Goal: Information Seeking & Learning: Learn about a topic

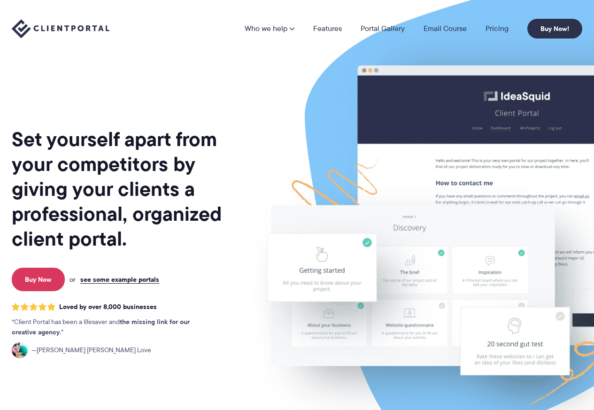
click at [201, 83] on div "Set yourself apart from your competitors by giving your clients a professional,…" at bounding box center [126, 233] width 228 height 450
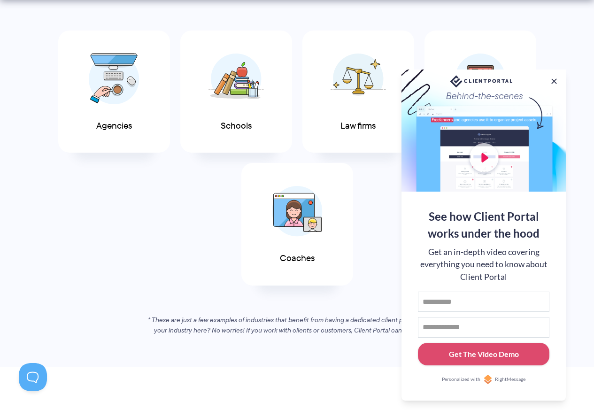
scroll to position [625, 0]
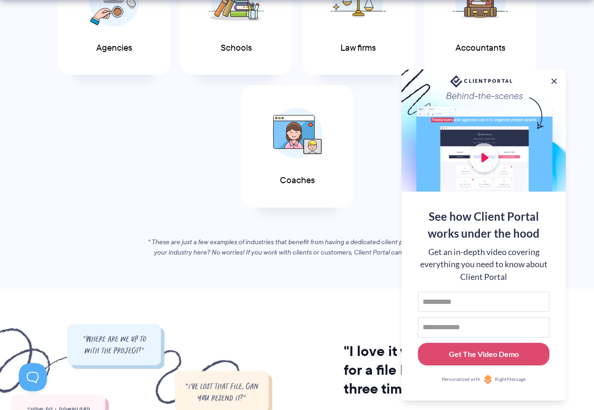
click at [555, 80] on button at bounding box center [553, 80] width 9 height 9
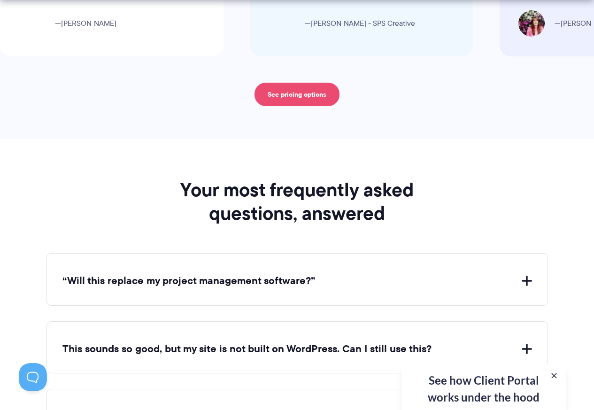
scroll to position [3441, 0]
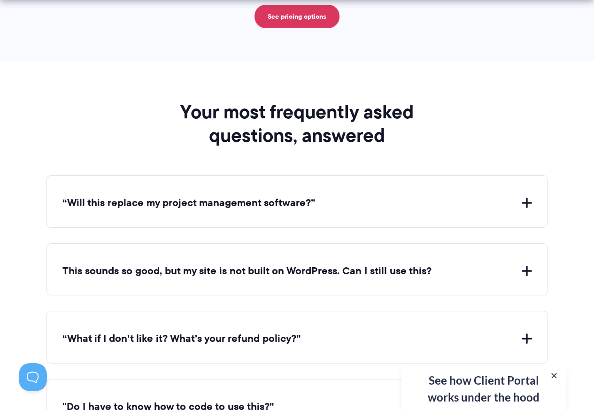
click at [466, 195] on div "“Will this replace my project management software?” Client Portal doesn't repla…" at bounding box center [296, 201] width 501 height 53
click at [238, 202] on button "“Will this replace my project management software?”" at bounding box center [296, 203] width 469 height 15
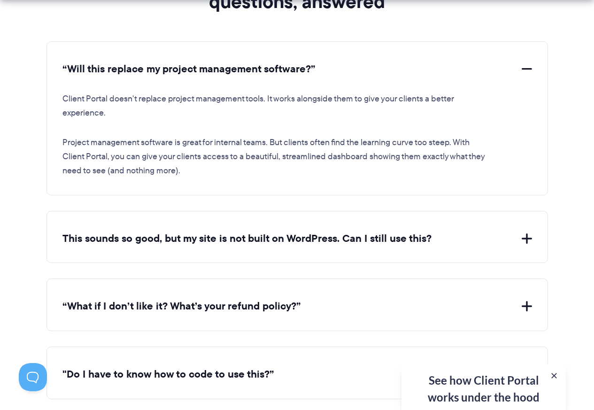
scroll to position [3598, 0]
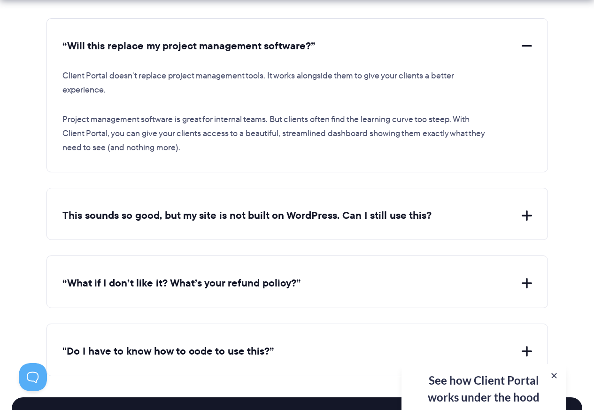
click at [207, 216] on button "This sounds so good, but my site is not built on WordPress. Can I still use thi…" at bounding box center [296, 215] width 469 height 15
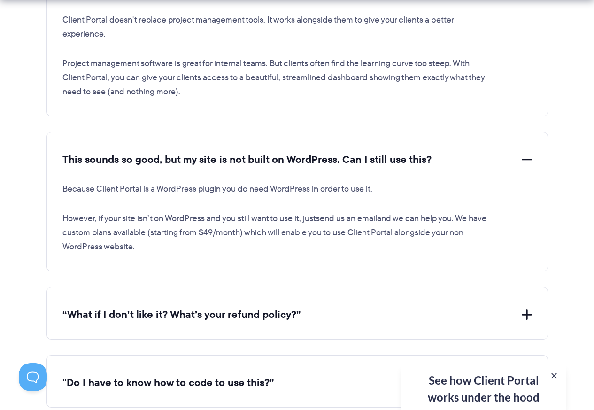
scroll to position [3675, 0]
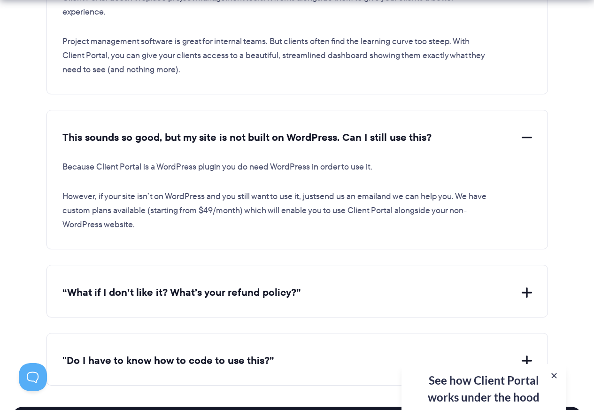
click at [222, 298] on button "“What if I don’t like it? What’s your refund policy?”" at bounding box center [296, 292] width 469 height 15
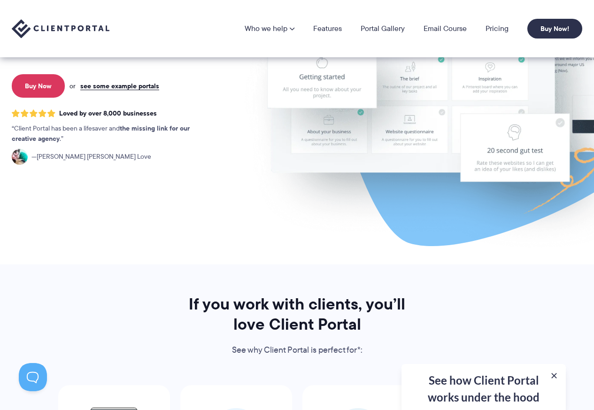
scroll to position [0, 0]
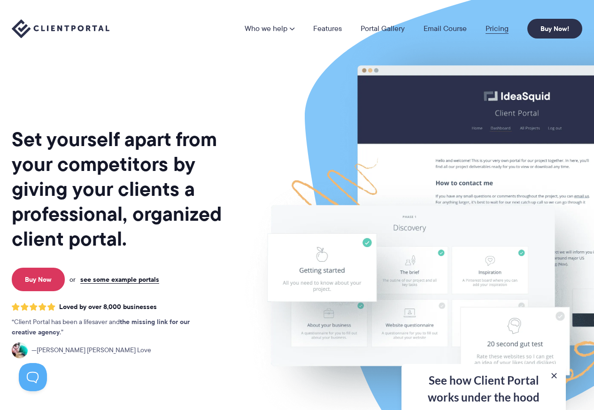
click at [498, 28] on link "Pricing" at bounding box center [496, 29] width 23 height 8
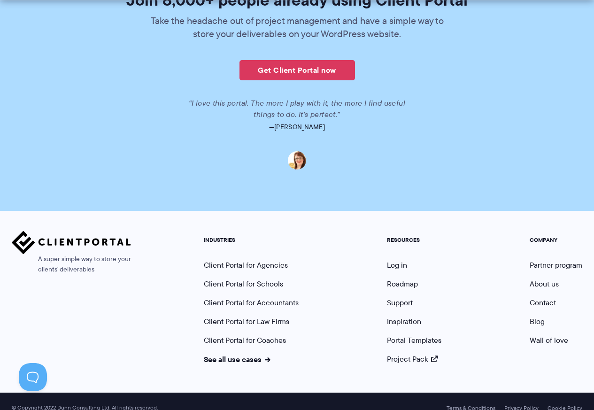
scroll to position [2307, 0]
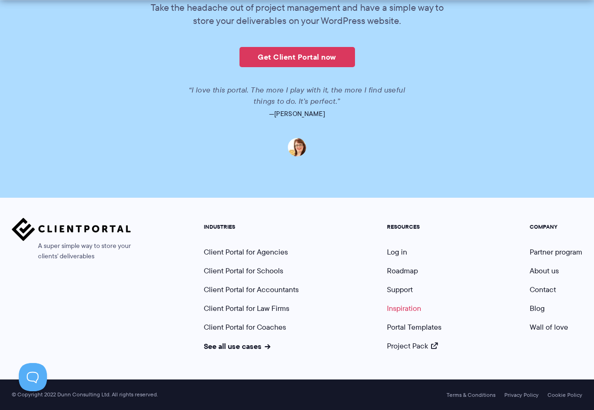
click at [401, 306] on link "Inspiration" at bounding box center [404, 308] width 34 height 11
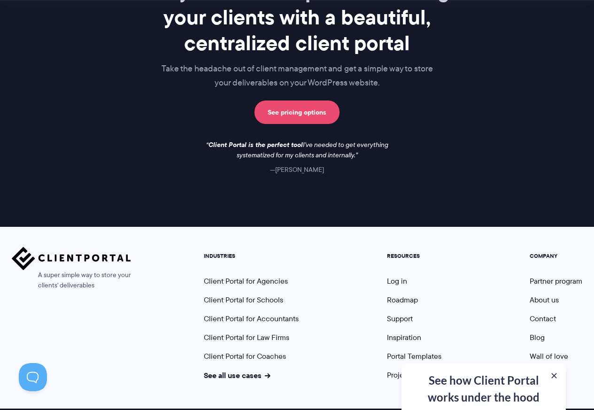
scroll to position [1396, 0]
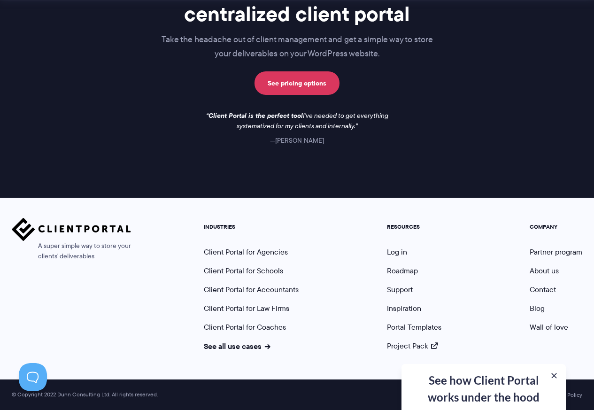
click at [537, 265] on ul "COMPANY Partner program About us Contact Blog Wall of love" at bounding box center [555, 287] width 67 height 128
click at [541, 268] on link "About us" at bounding box center [543, 270] width 29 height 11
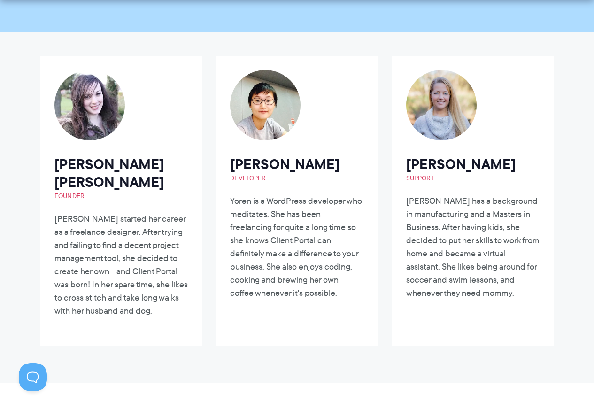
scroll to position [156, 0]
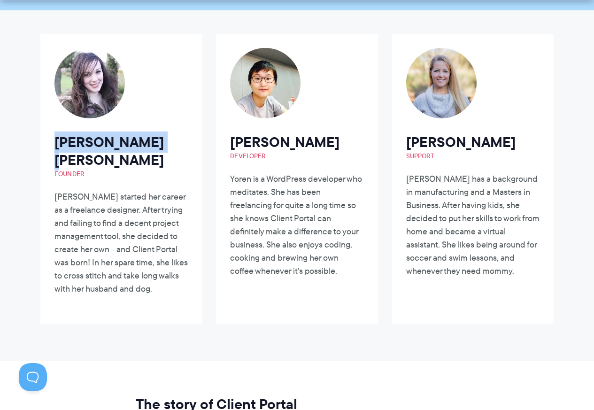
drag, startPoint x: 153, startPoint y: 147, endPoint x: 54, endPoint y: 145, distance: 99.0
click at [54, 145] on h2 "Laura Elizabeth Founder" at bounding box center [120, 155] width 133 height 45
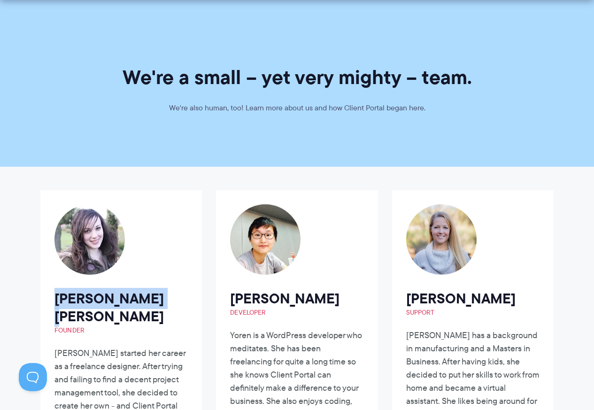
scroll to position [469, 0]
